Goal: Task Accomplishment & Management: Manage account settings

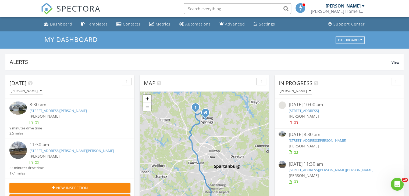
scroll to position [2, 3]
click at [22, 150] on img at bounding box center [17, 150] width 17 height 17
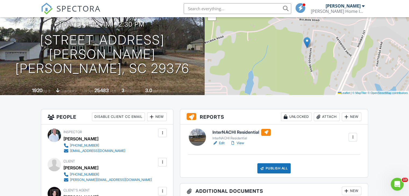
click at [242, 144] on link "View" at bounding box center [237, 143] width 14 height 5
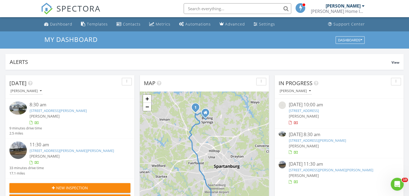
click at [19, 108] on img at bounding box center [17, 108] width 17 height 13
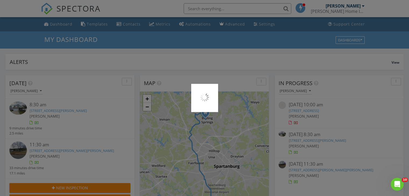
scroll to position [2, 3]
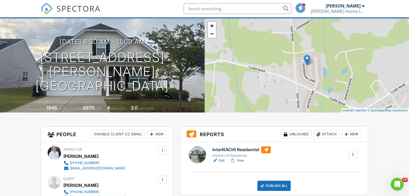
scroll to position [32, 0]
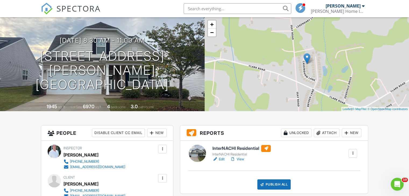
click at [222, 159] on link "Edit" at bounding box center [218, 159] width 12 height 5
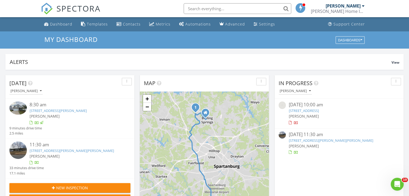
click at [17, 149] on img at bounding box center [17, 150] width 17 height 17
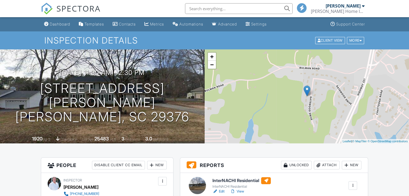
click at [223, 192] on link "Edit" at bounding box center [218, 191] width 12 height 5
